Goal: Task Accomplishment & Management: Complete application form

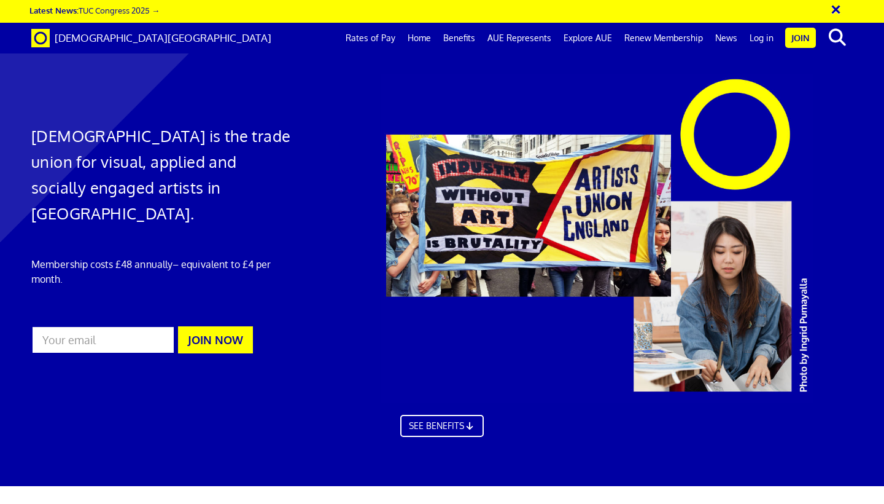
scroll to position [0, 7]
click at [128, 325] on input "email" at bounding box center [103, 339] width 144 height 28
type input "[EMAIL_ADDRESS][DOMAIN_NAME]"
click at [206, 326] on button "JOIN NOW" at bounding box center [215, 339] width 75 height 27
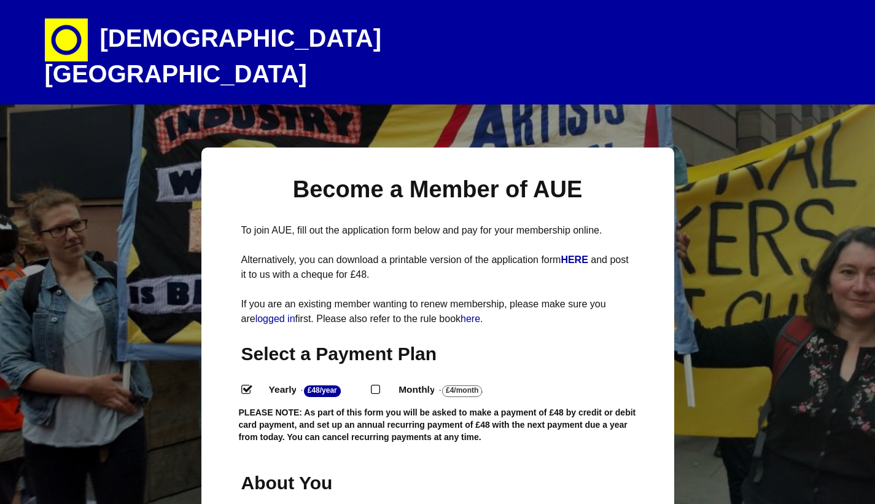
select select
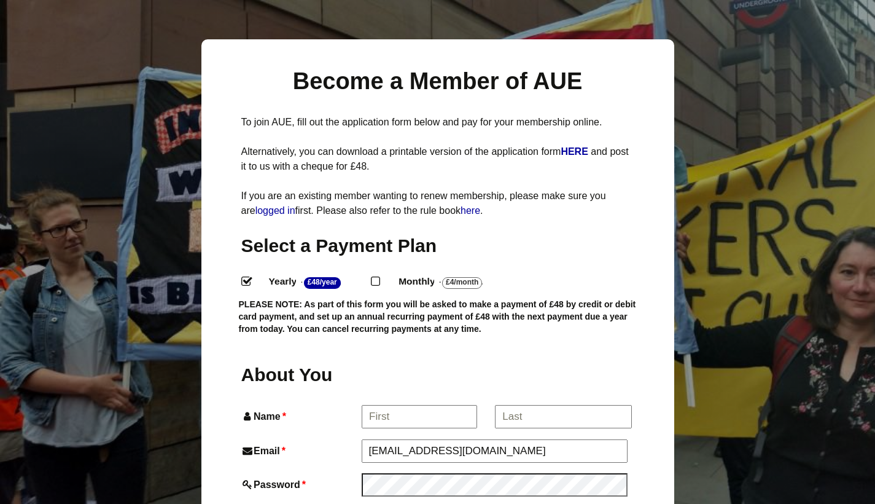
scroll to position [212, 0]
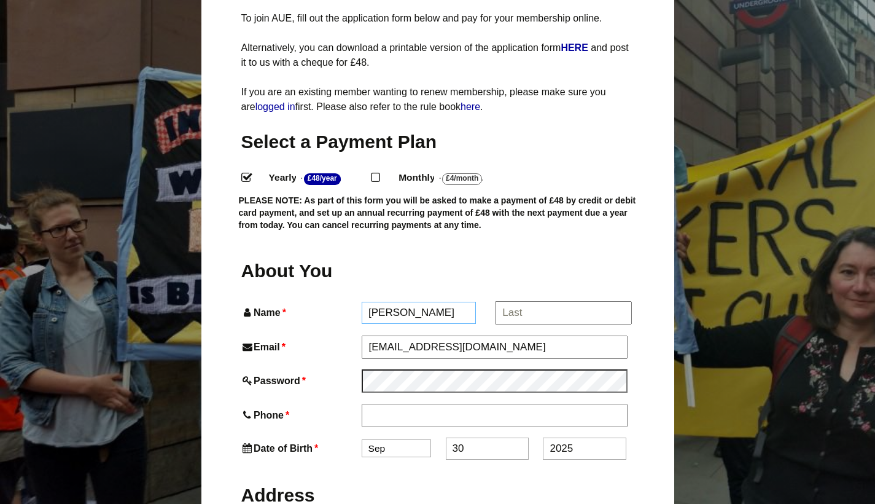
type input "[PERSON_NAME]"
drag, startPoint x: 408, startPoint y: 384, endPoint x: 390, endPoint y: 381, distance: 18.0
type input "07912846646"
select select "8"
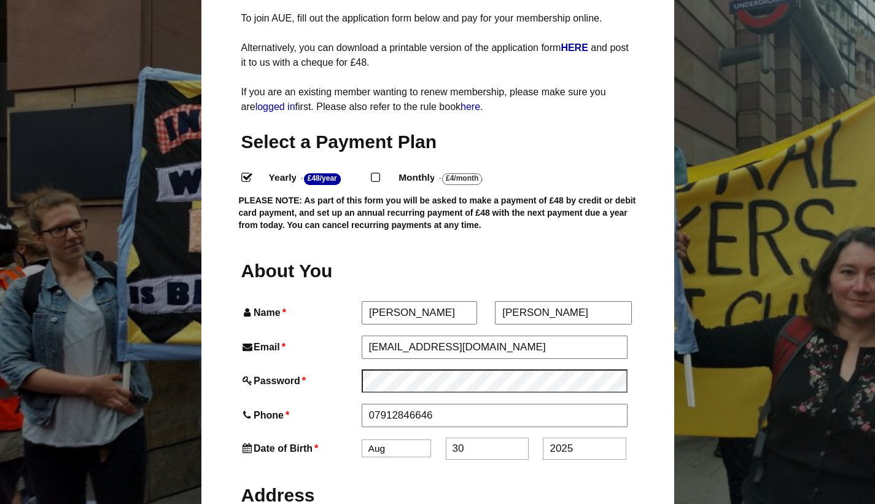
type input "3"
type input "15"
type input "2"
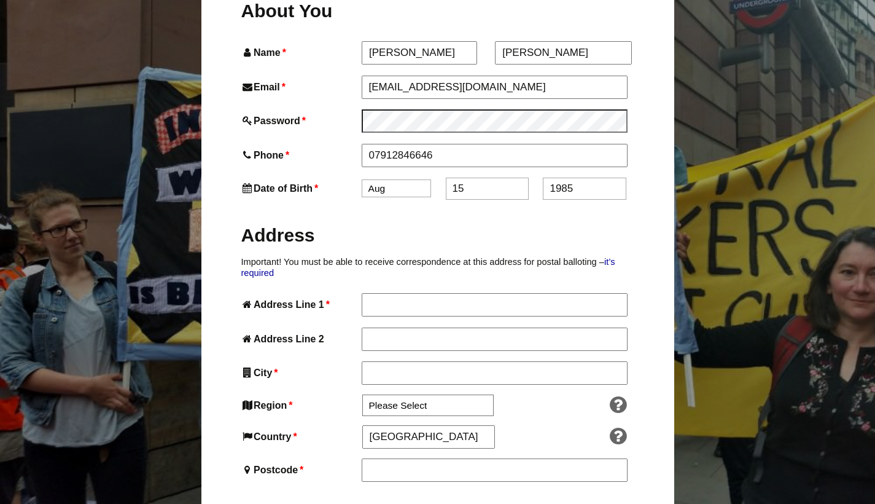
type input "1985"
type input "3 The Stables"
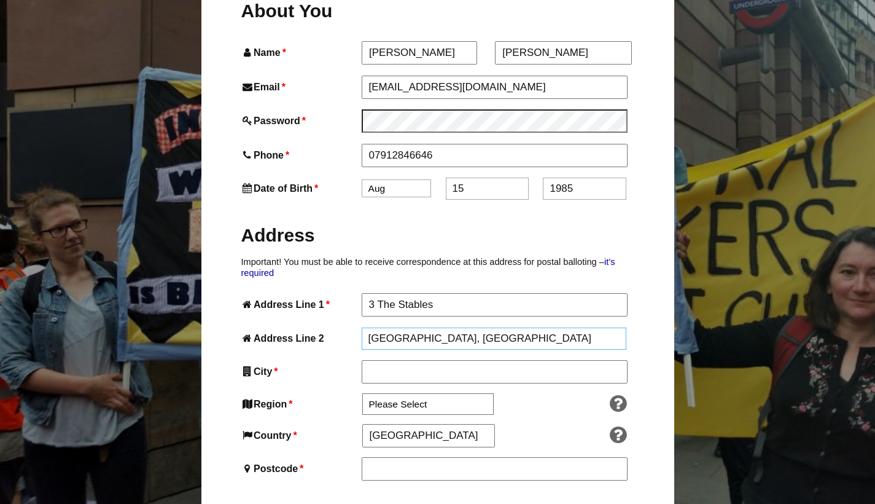
type input "[GEOGRAPHIC_DATA], [GEOGRAPHIC_DATA]"
type input "Warwick"
drag, startPoint x: 563, startPoint y: 378, endPoint x: 440, endPoint y: 373, distance: 122.9
click at [562, 395] on div at bounding box center [569, 405] width 124 height 20
select select "[GEOGRAPHIC_DATA]"
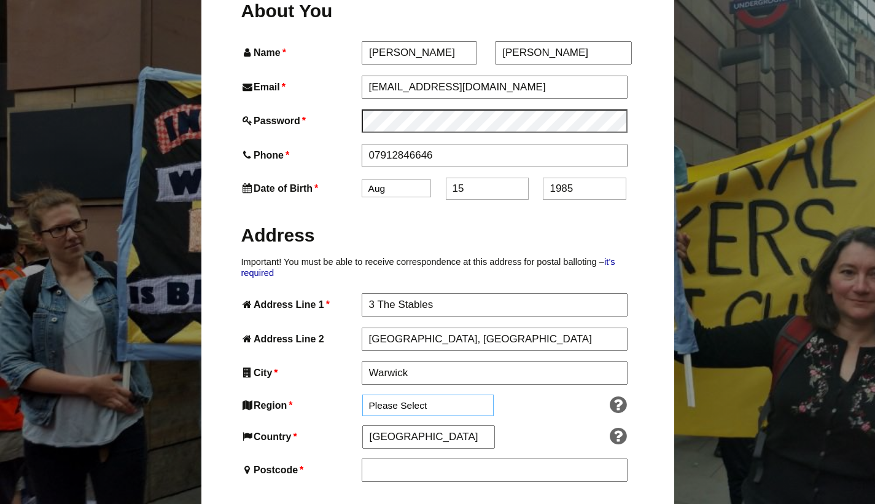
scroll to position [529, 0]
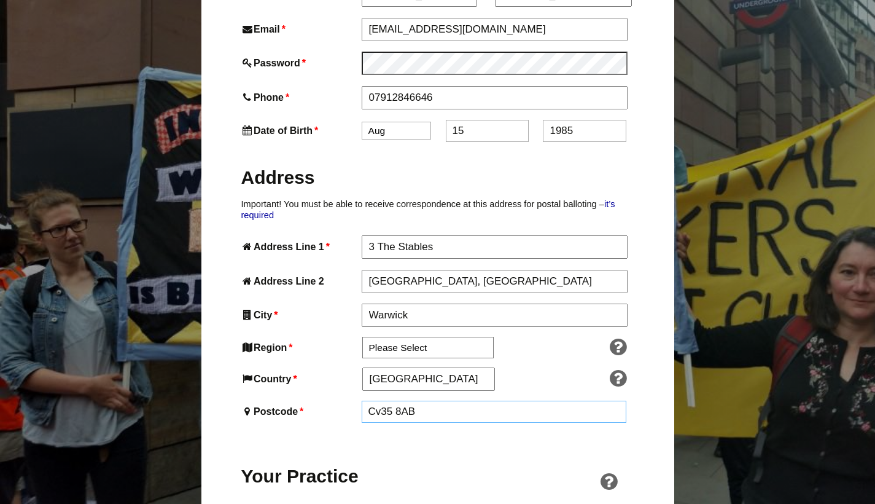
click at [378, 400] on input "Cv35 8AB" at bounding box center [494, 411] width 265 height 22
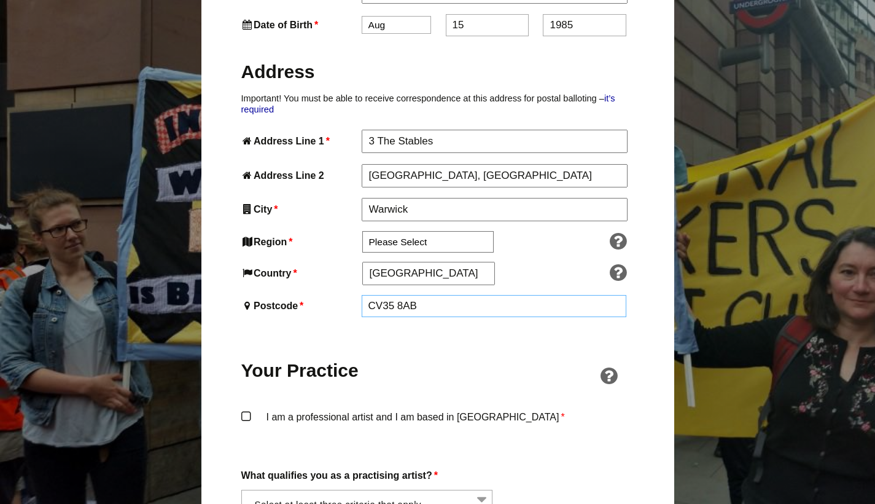
scroll to position [722, 0]
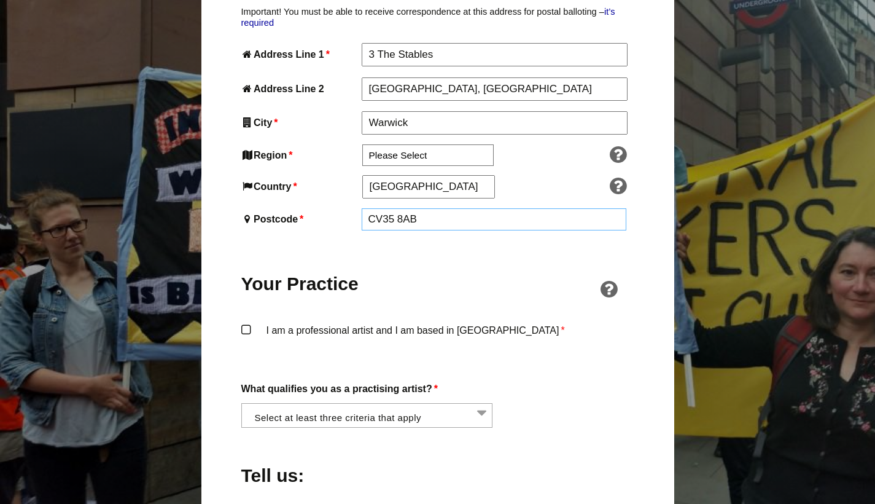
type input "CV35 8AB"
click at [247, 323] on label "I am a professional artist and I am based in [GEOGRAPHIC_DATA] *" at bounding box center [437, 341] width 393 height 37
click at [0, 0] on input "I am a professional artist and I am based in [GEOGRAPHIC_DATA] *" at bounding box center [0, 0] width 0 height 0
click at [412, 405] on li at bounding box center [371, 415] width 252 height 21
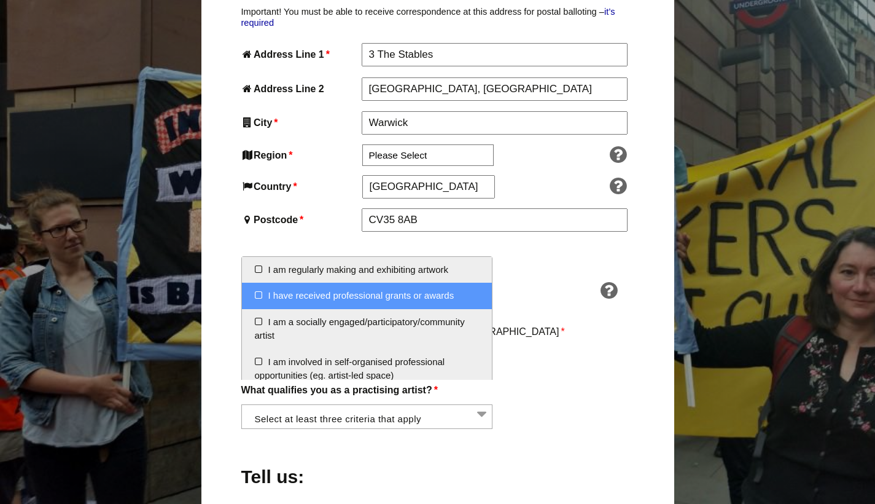
click at [257, 289] on li "I have received professional grants or awards" at bounding box center [367, 295] width 251 height 26
select select "received_grants_or_awards"
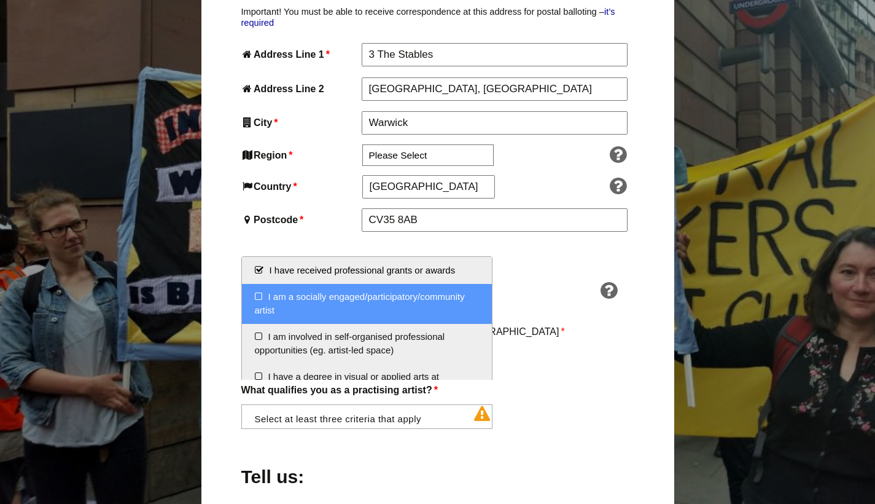
scroll to position [45, 0]
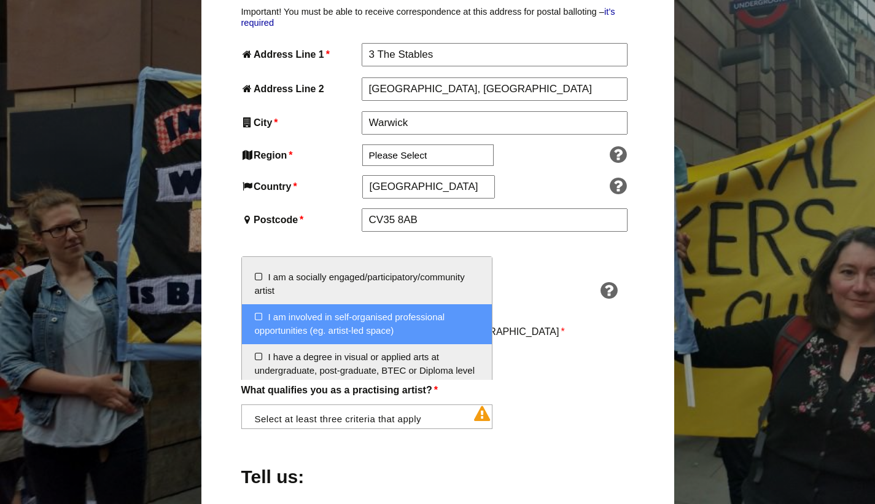
click at [255, 313] on li "I am involved in self-organised professional opportunities (eg. artist-led spac…" at bounding box center [367, 324] width 251 height 40
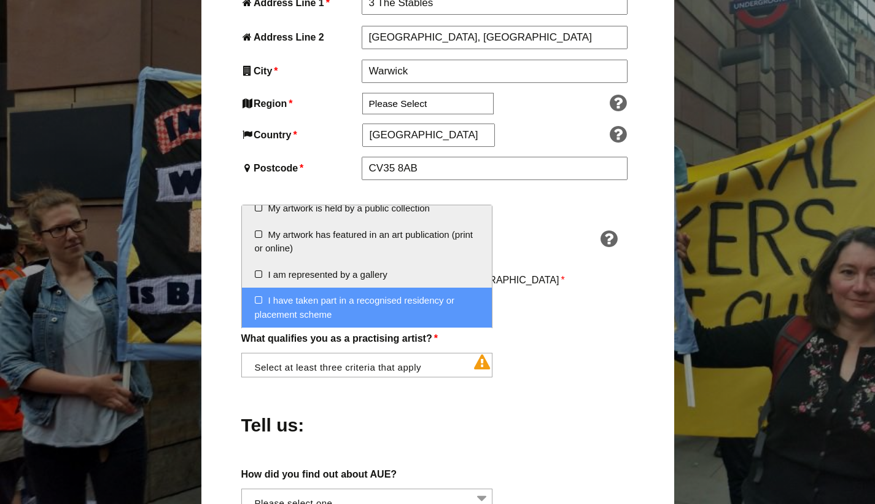
scroll to position [785, 0]
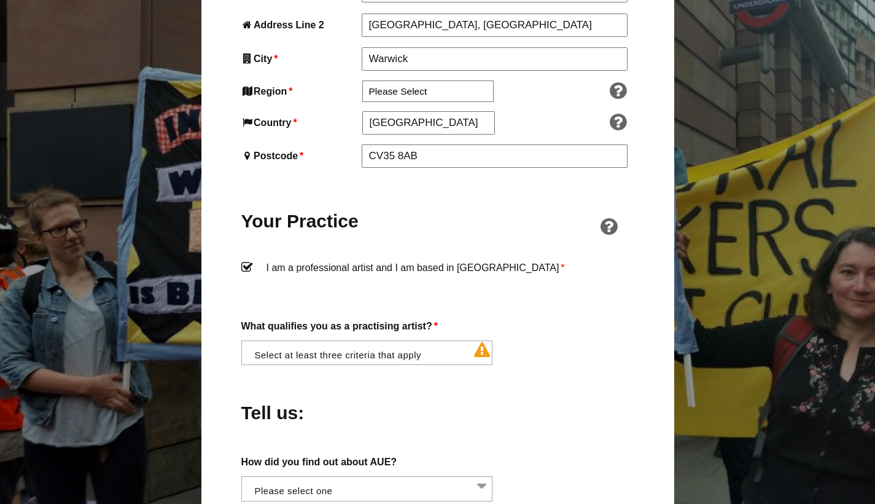
click at [433, 379] on div "Tell us:" at bounding box center [437, 409] width 393 height 67
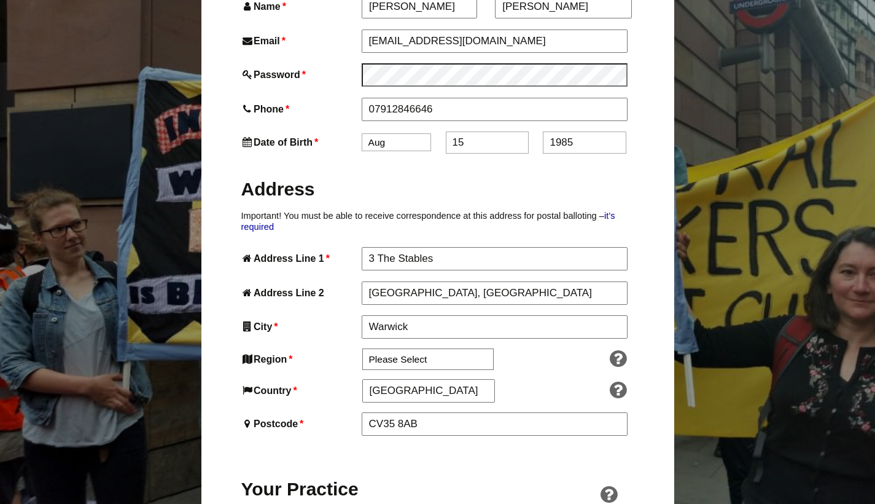
scroll to position [0, 0]
